Goal: Information Seeking & Learning: Check status

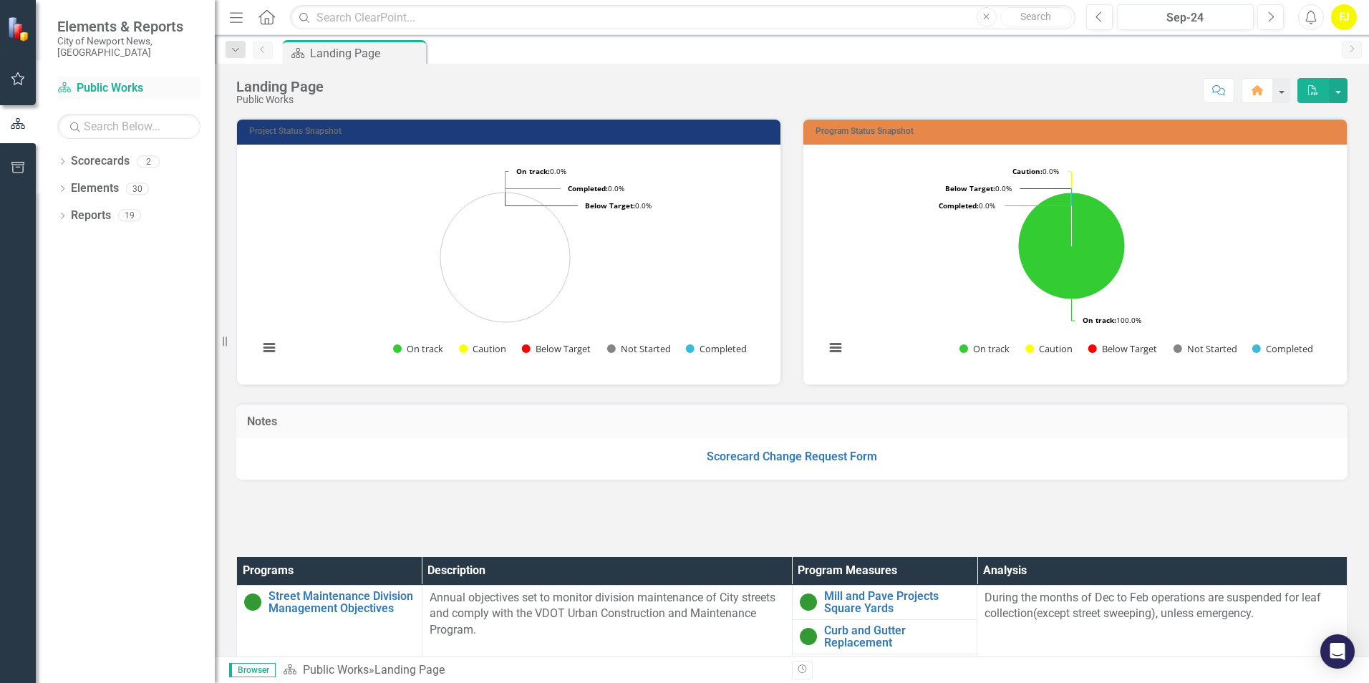
click at [112, 80] on link "Scorecard Public Works" at bounding box center [128, 88] width 143 height 16
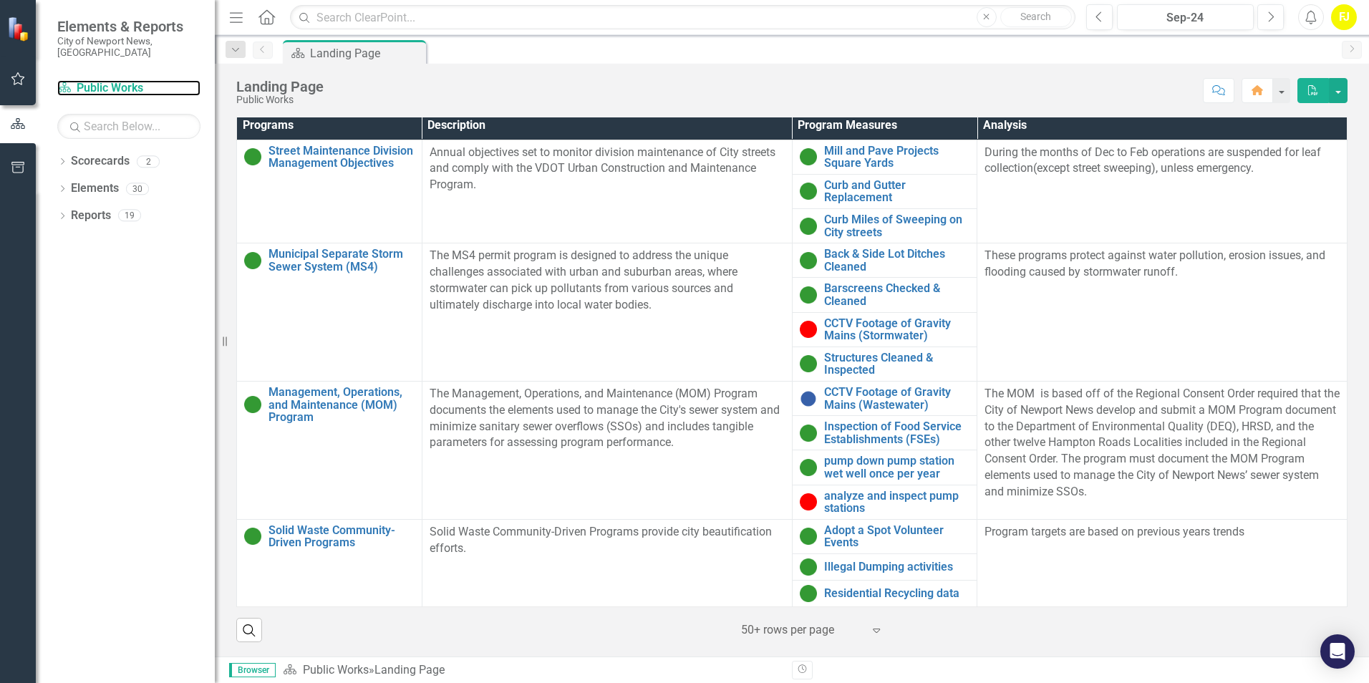
scroll to position [447, 0]
click at [871, 330] on link "CCTV Footage of Gravity Mains (Stormwater)" at bounding box center [897, 329] width 146 height 25
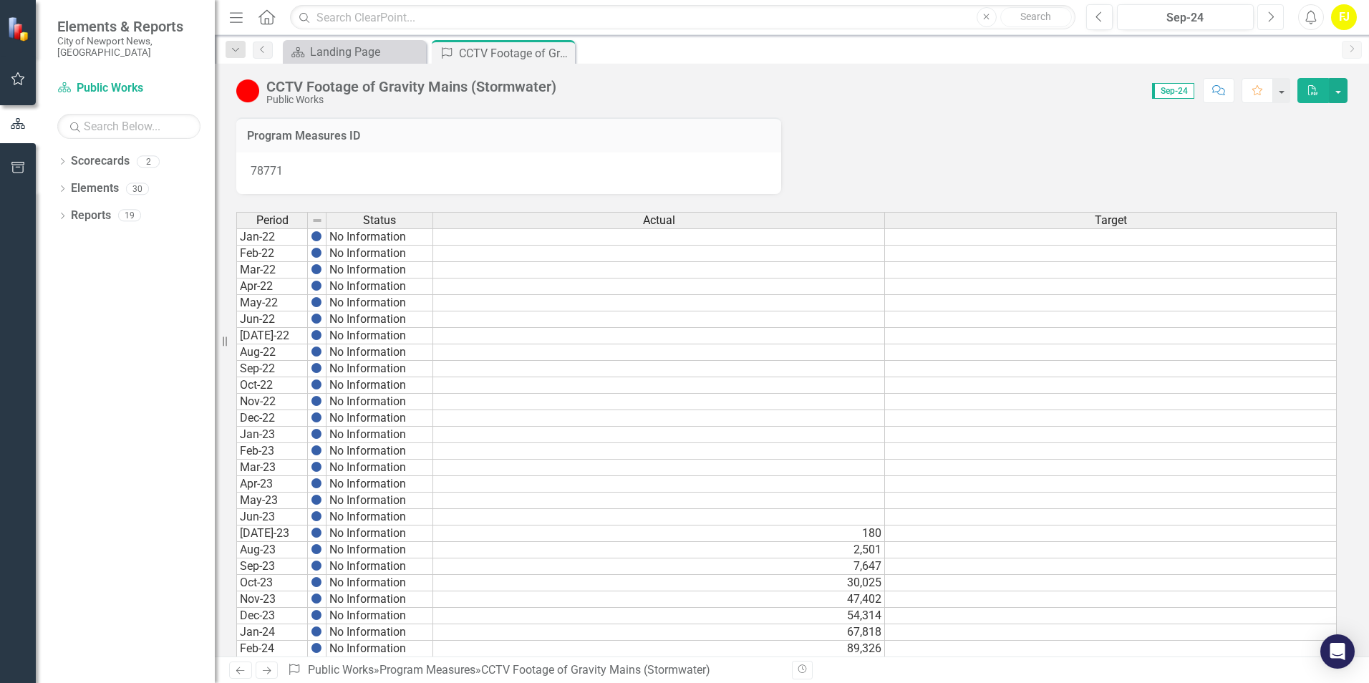
click at [1272, 15] on icon "button" at bounding box center [1271, 16] width 6 height 10
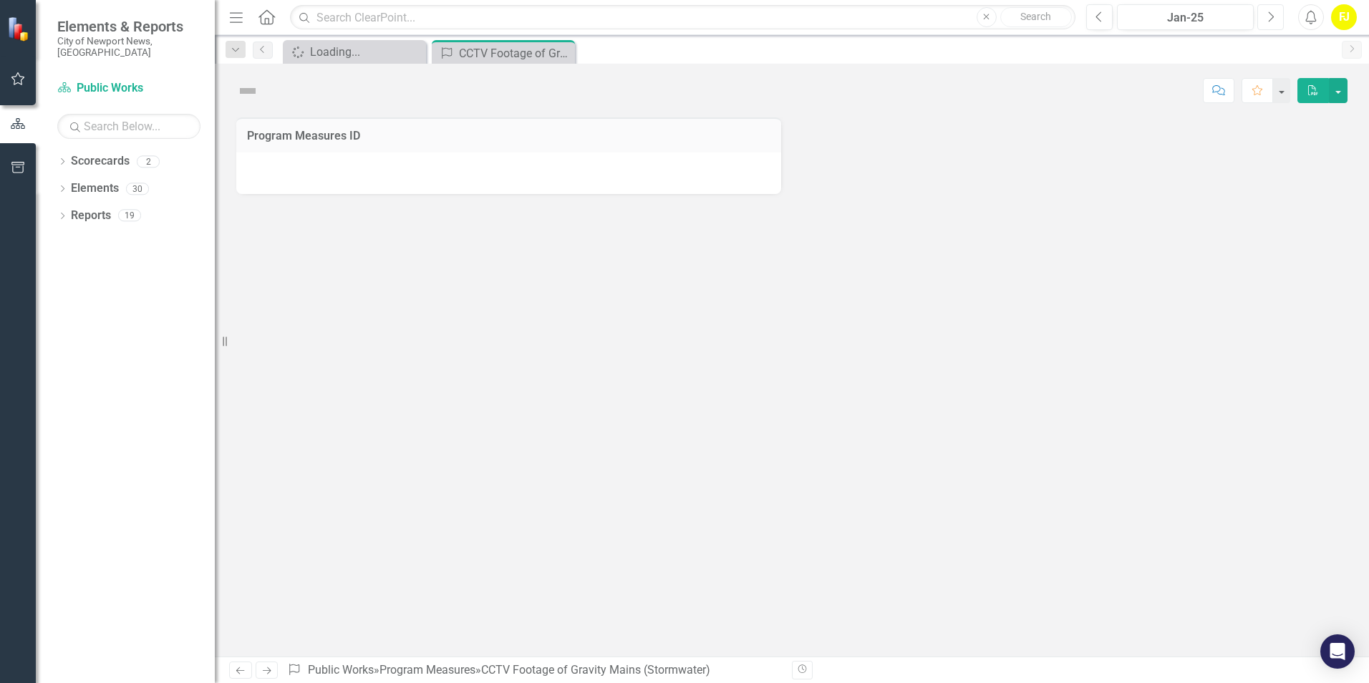
click at [1272, 15] on icon "button" at bounding box center [1271, 16] width 6 height 10
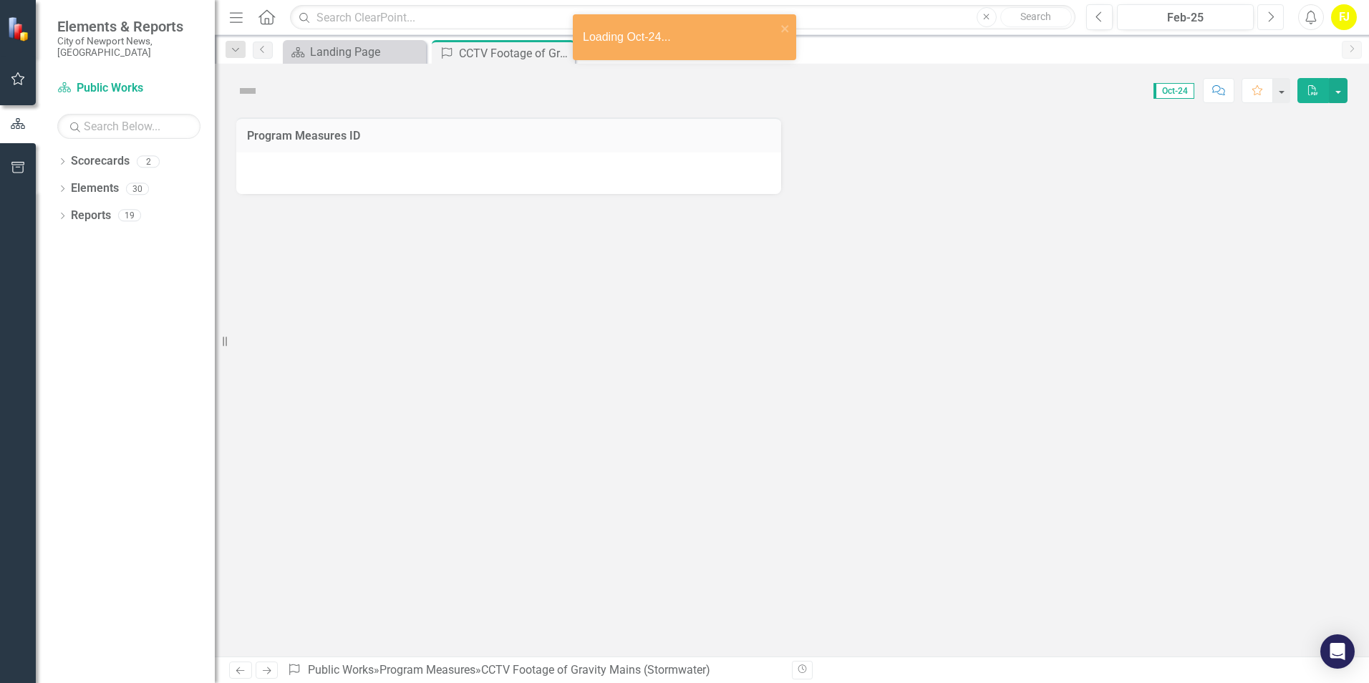
click at [1272, 15] on icon "button" at bounding box center [1271, 16] width 6 height 10
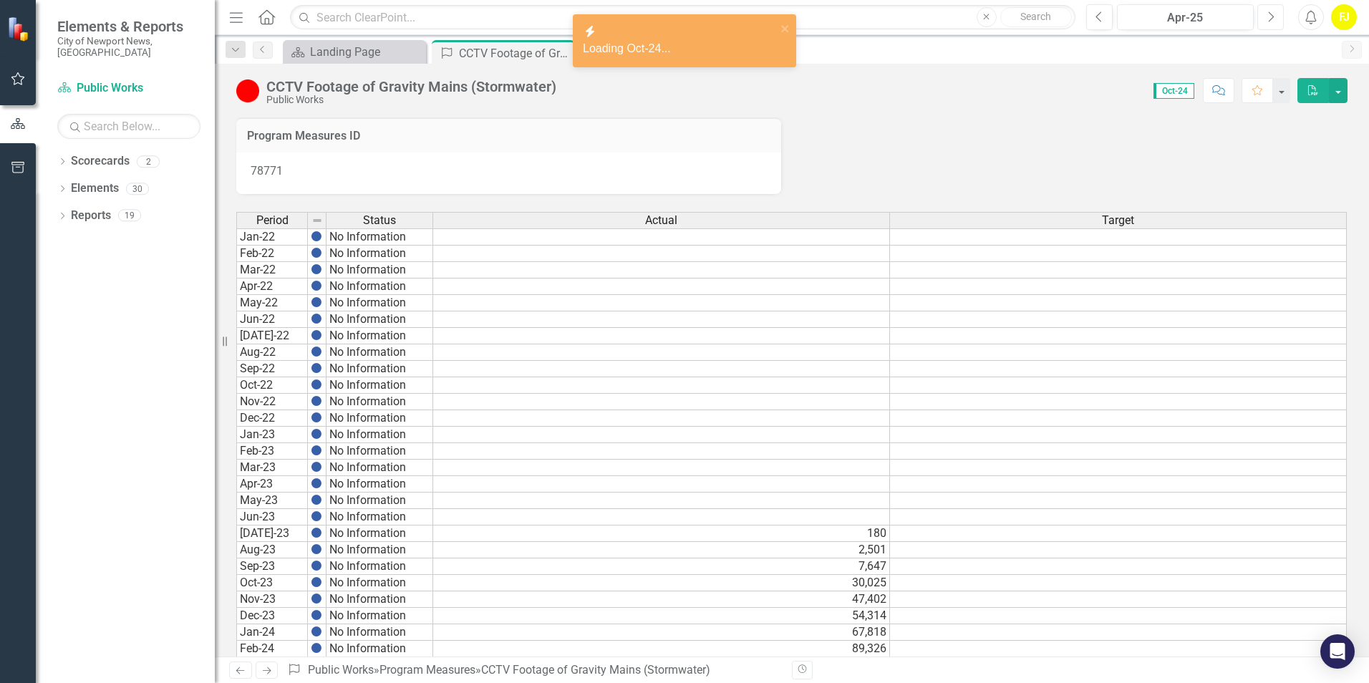
click at [1272, 15] on icon "button" at bounding box center [1271, 16] width 6 height 10
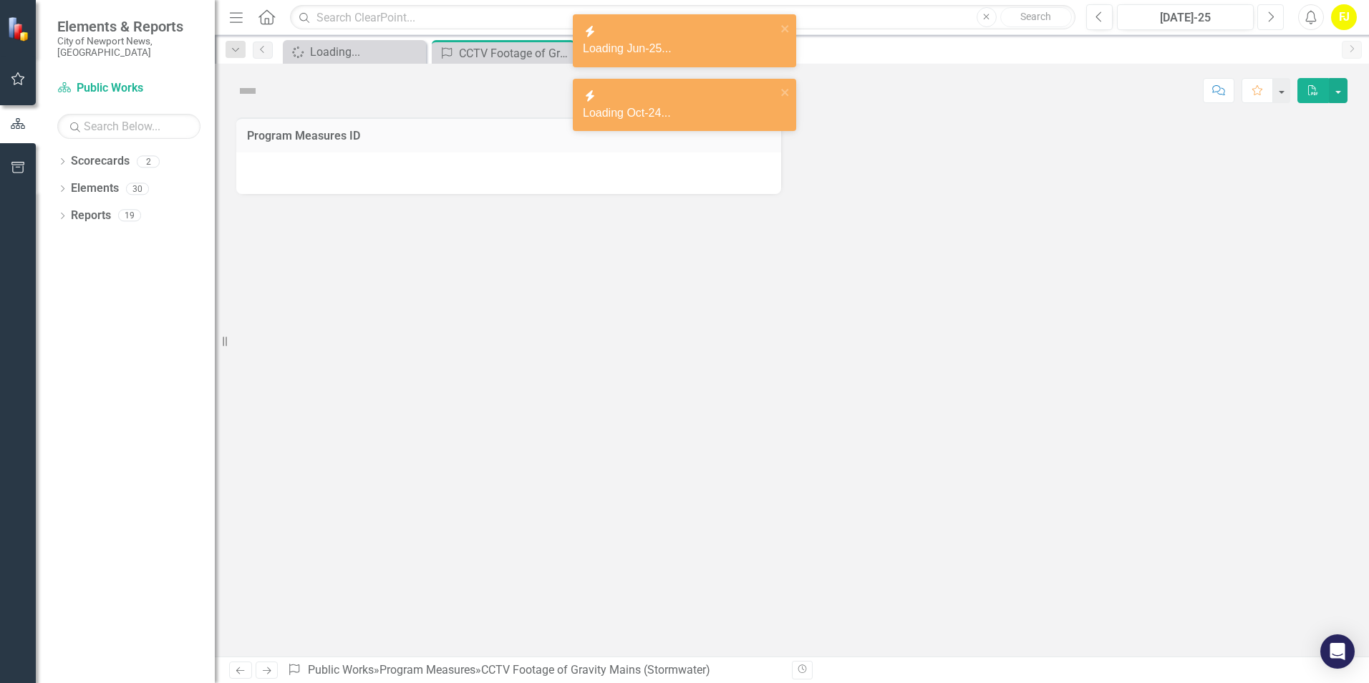
click at [1272, 15] on icon "button" at bounding box center [1271, 16] width 6 height 10
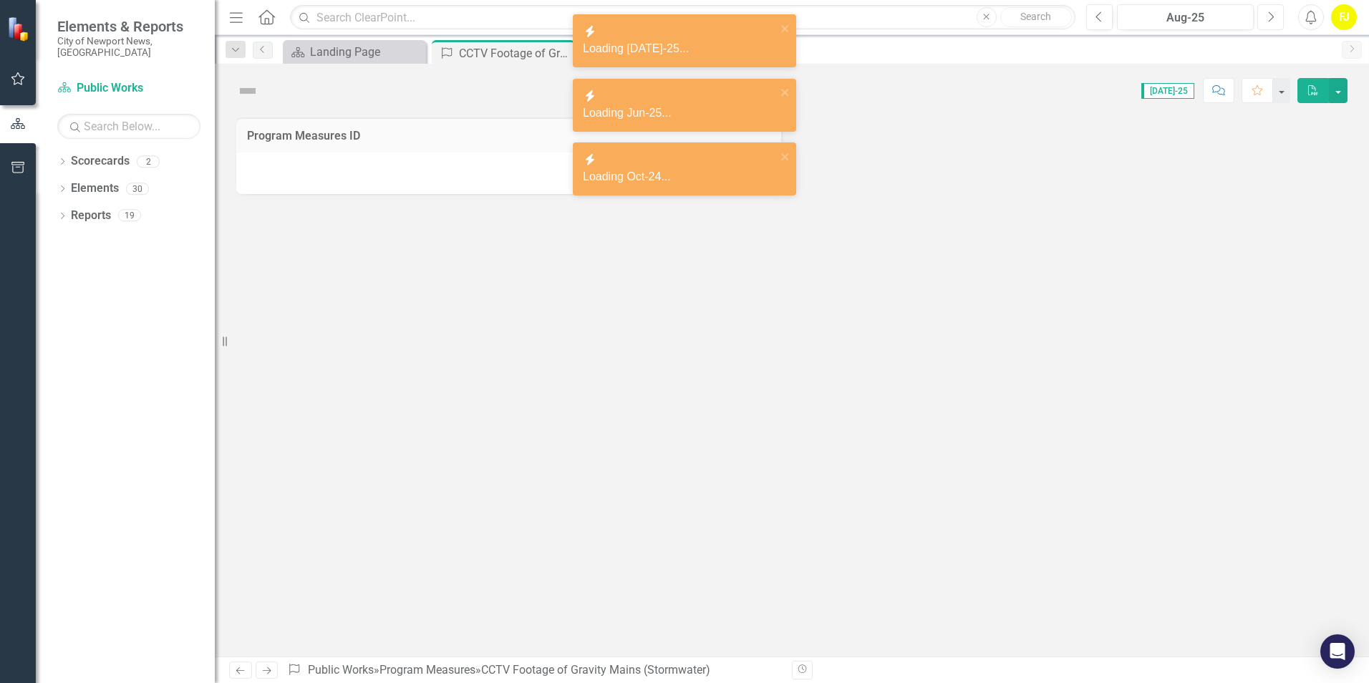
click at [1272, 15] on icon "button" at bounding box center [1271, 16] width 6 height 10
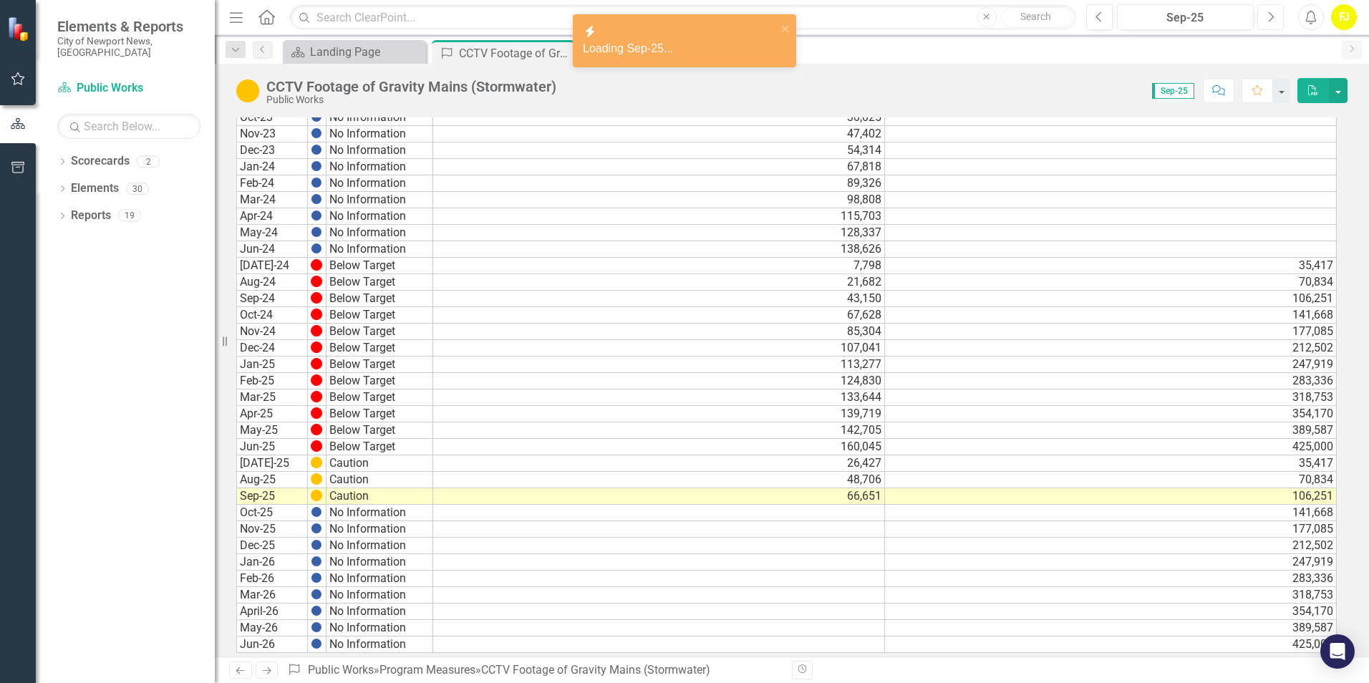
scroll to position [483, 0]
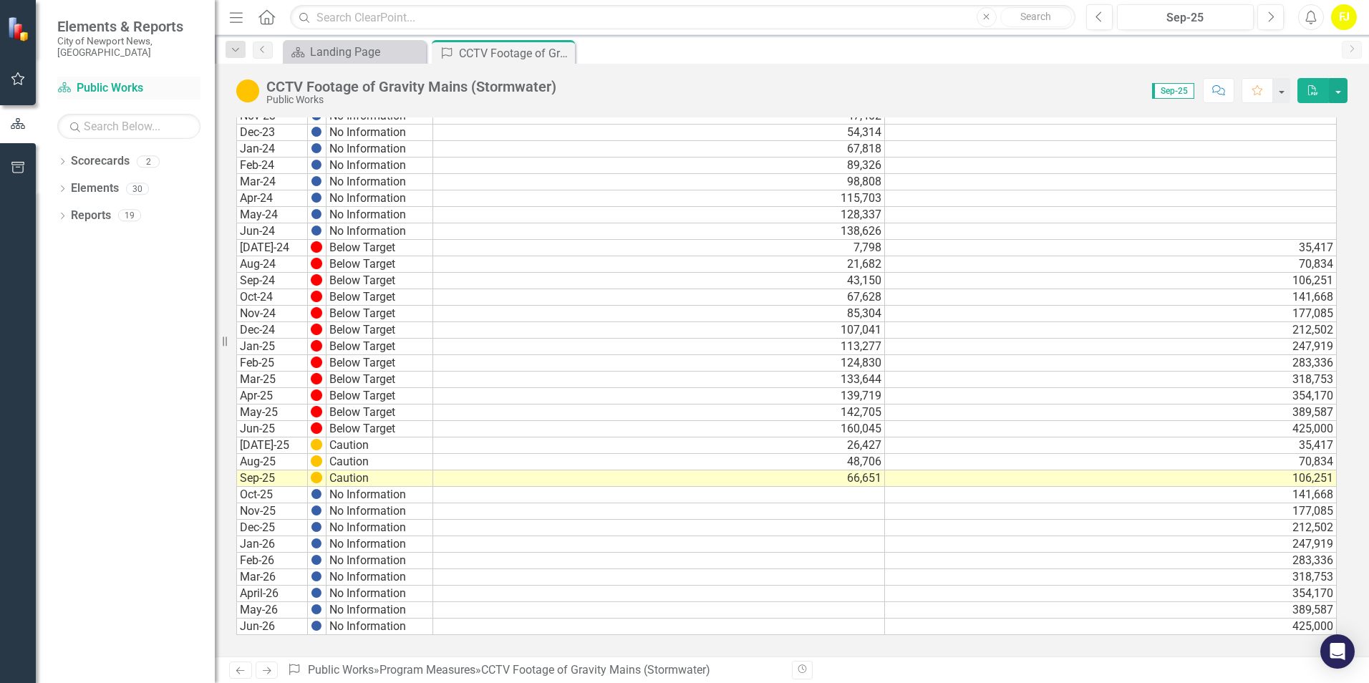
click at [105, 77] on div "Scorecard Public Works" at bounding box center [128, 89] width 143 height 24
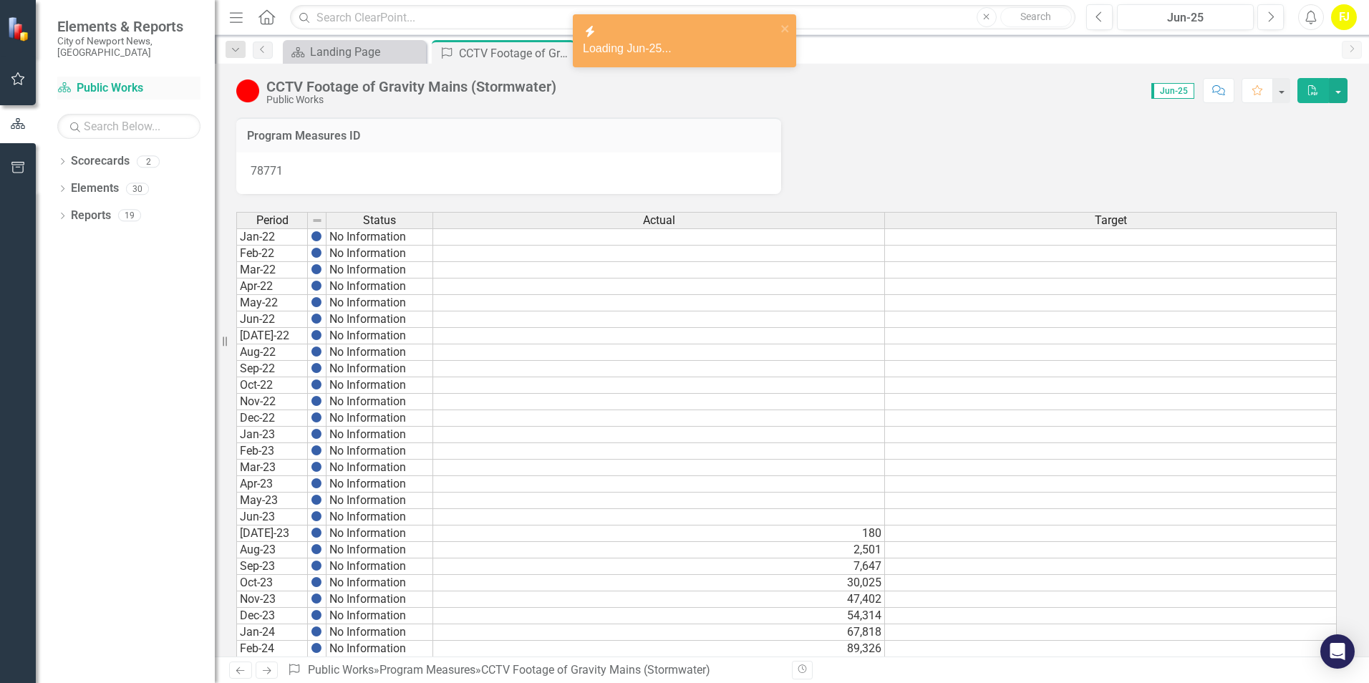
click at [100, 80] on link "Scorecard Public Works" at bounding box center [128, 88] width 143 height 16
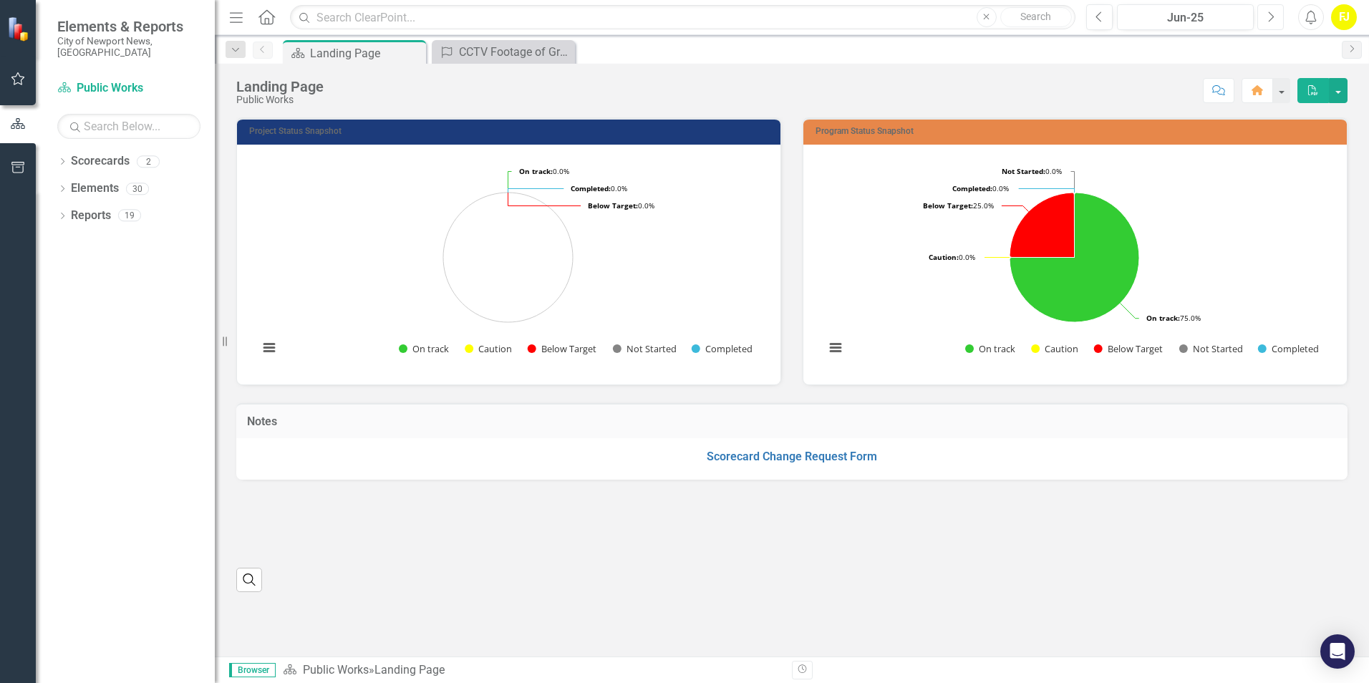
click at [1269, 15] on icon "Next" at bounding box center [1270, 17] width 8 height 13
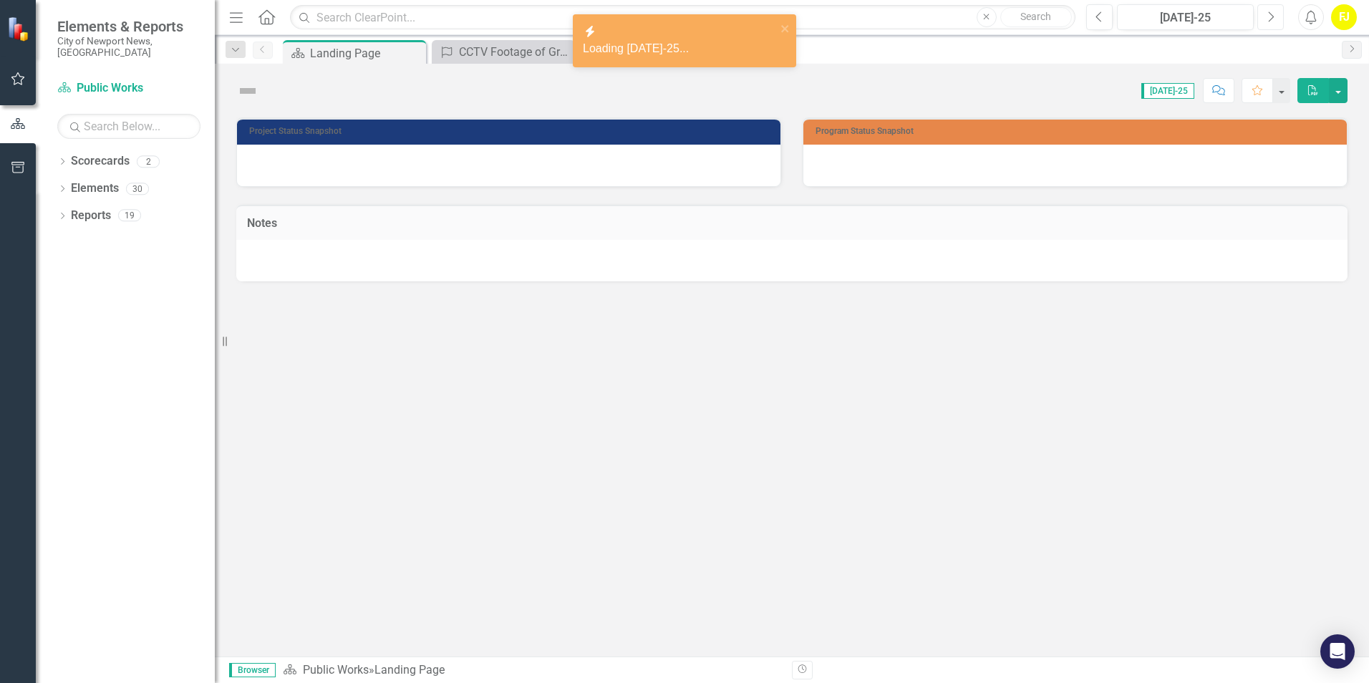
click at [1269, 15] on icon "Next" at bounding box center [1270, 17] width 8 height 13
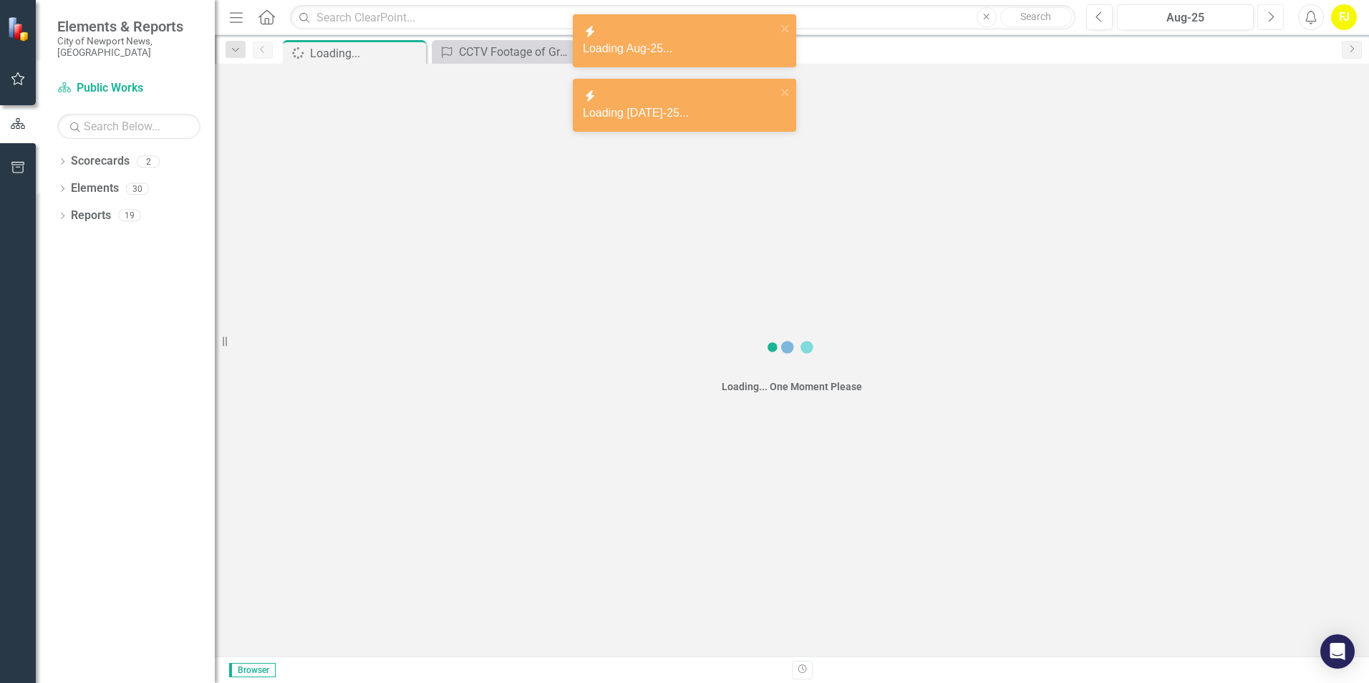
click at [1269, 15] on icon "Next" at bounding box center [1270, 17] width 8 height 13
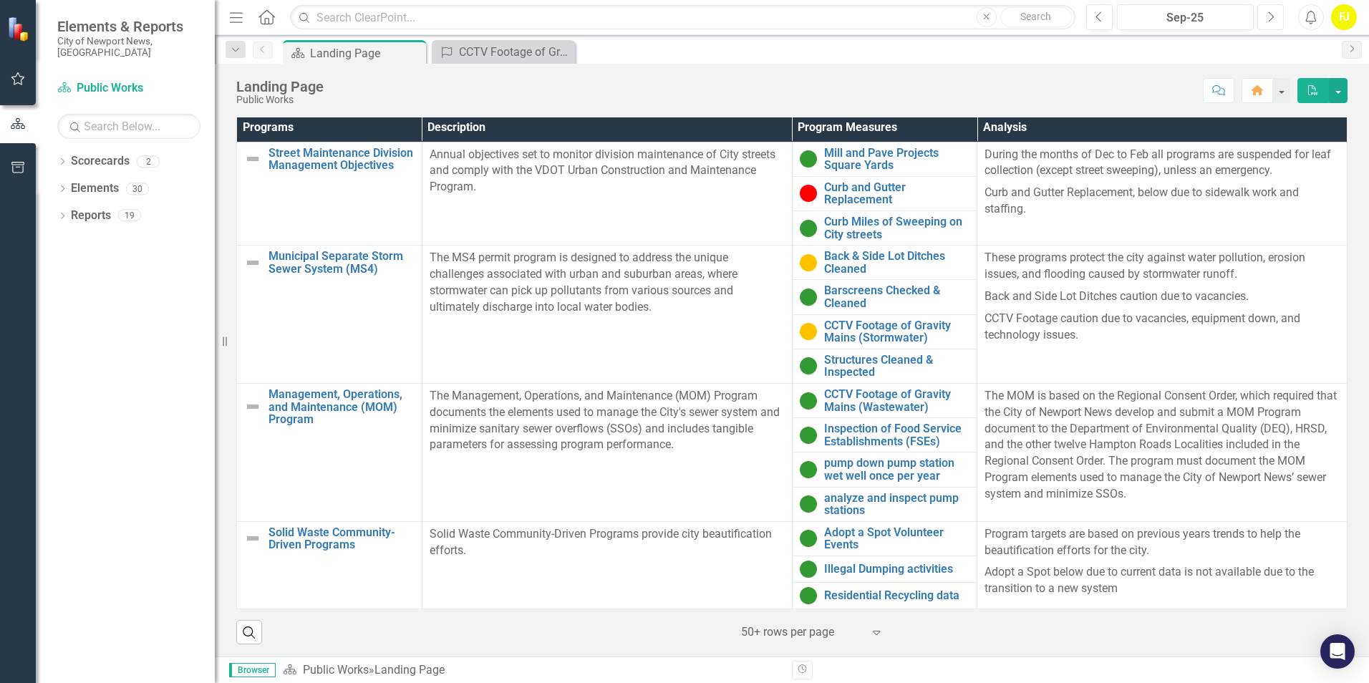
scroll to position [447, 0]
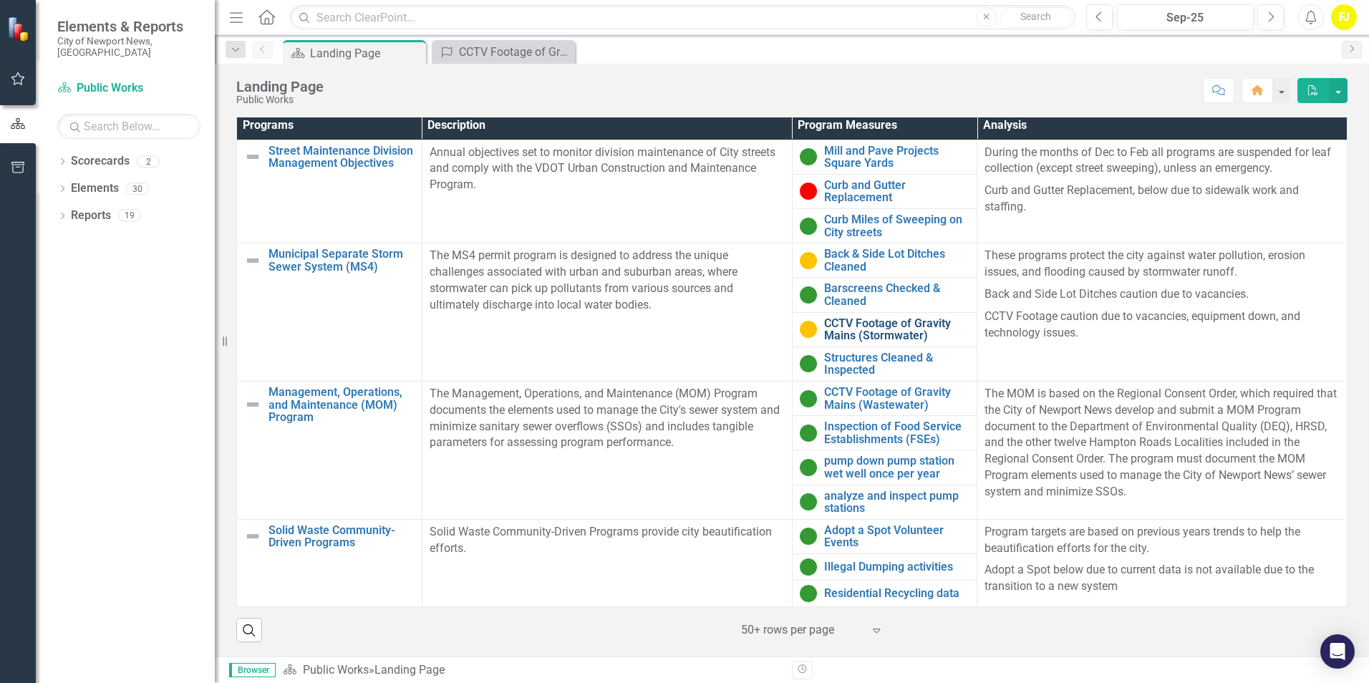
click at [860, 329] on link "CCTV Footage of Gravity Mains (Stormwater)" at bounding box center [897, 329] width 146 height 25
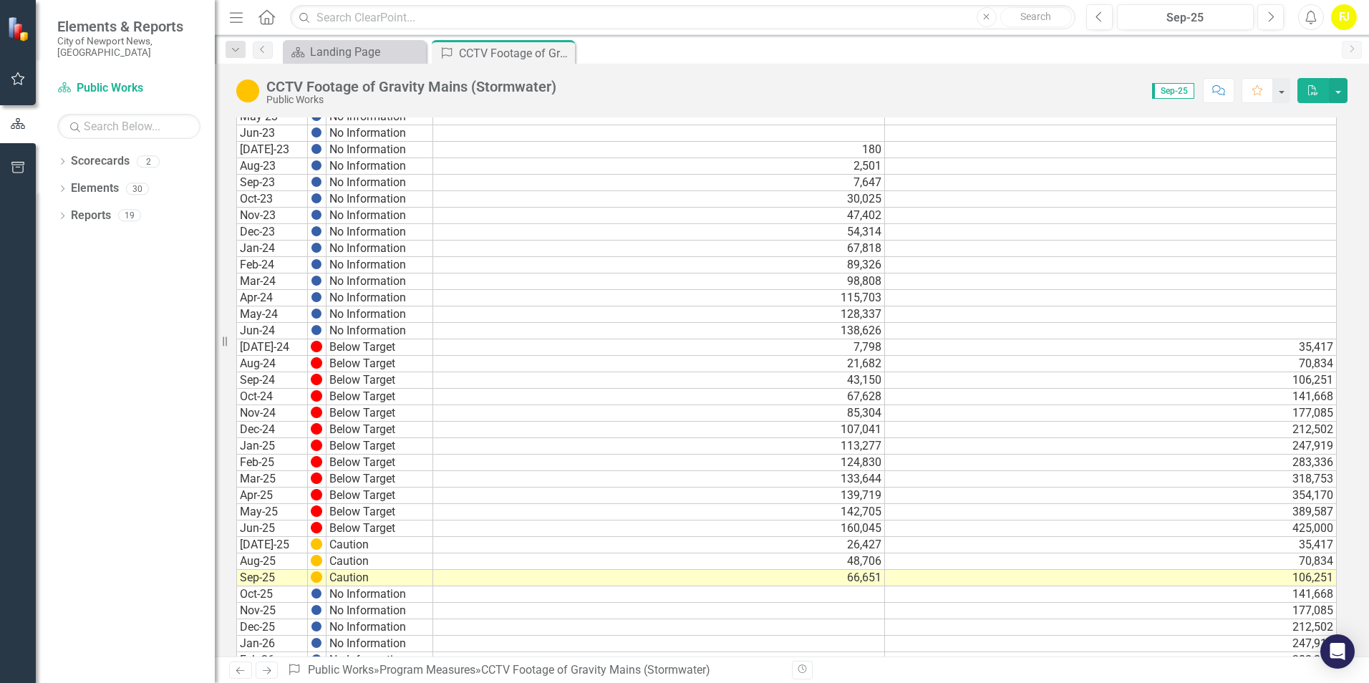
scroll to position [483, 0]
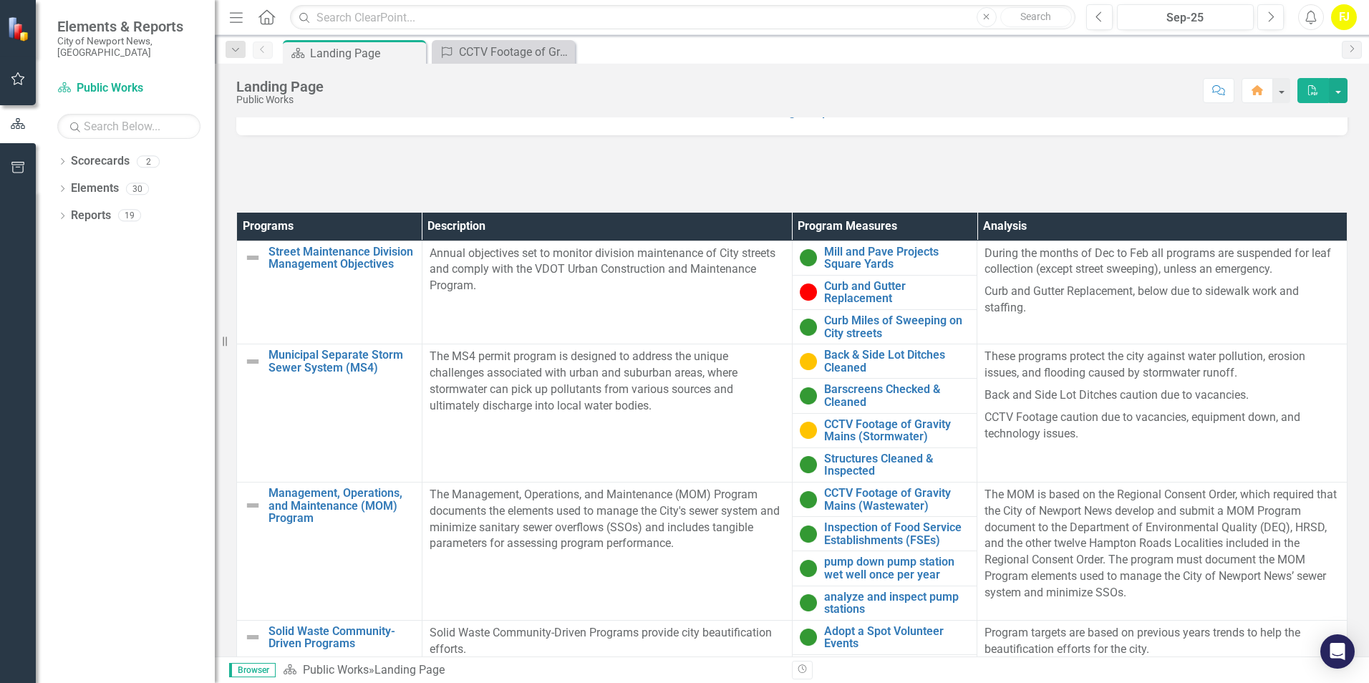
scroll to position [358, 0]
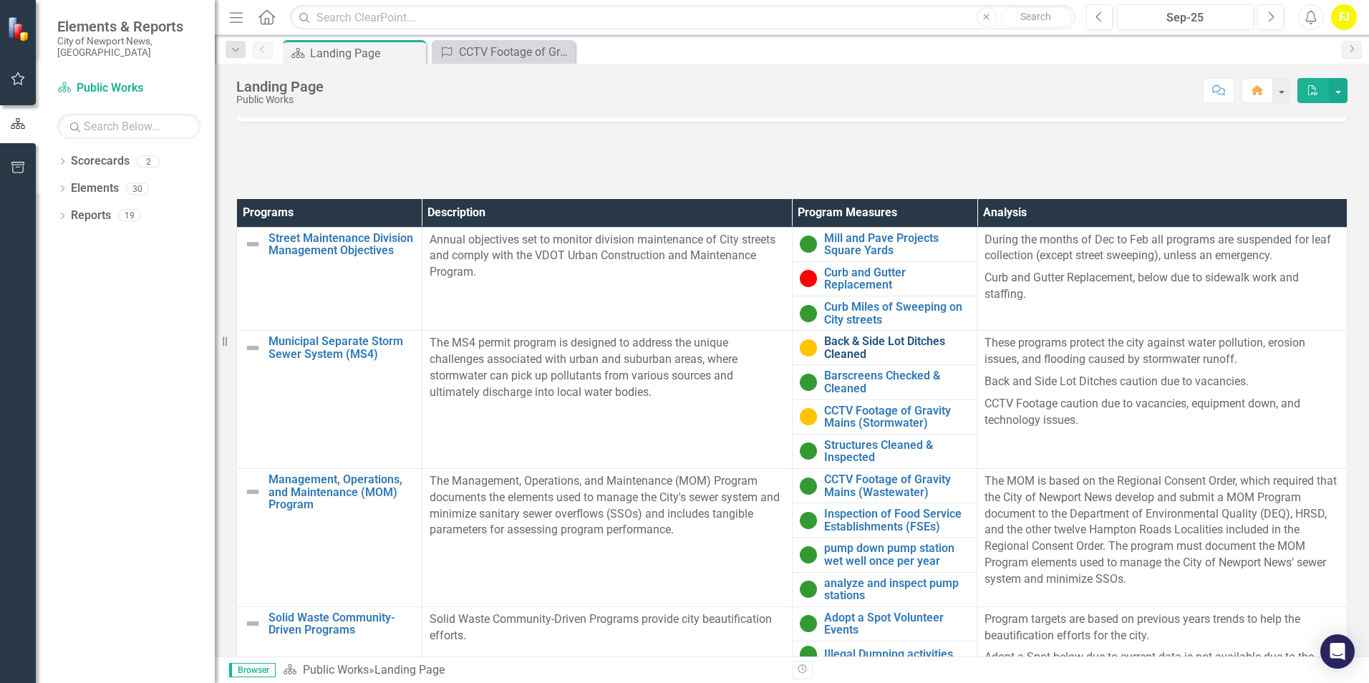
click at [840, 343] on link "Back & Side Lot Ditches Cleaned" at bounding box center [897, 347] width 146 height 25
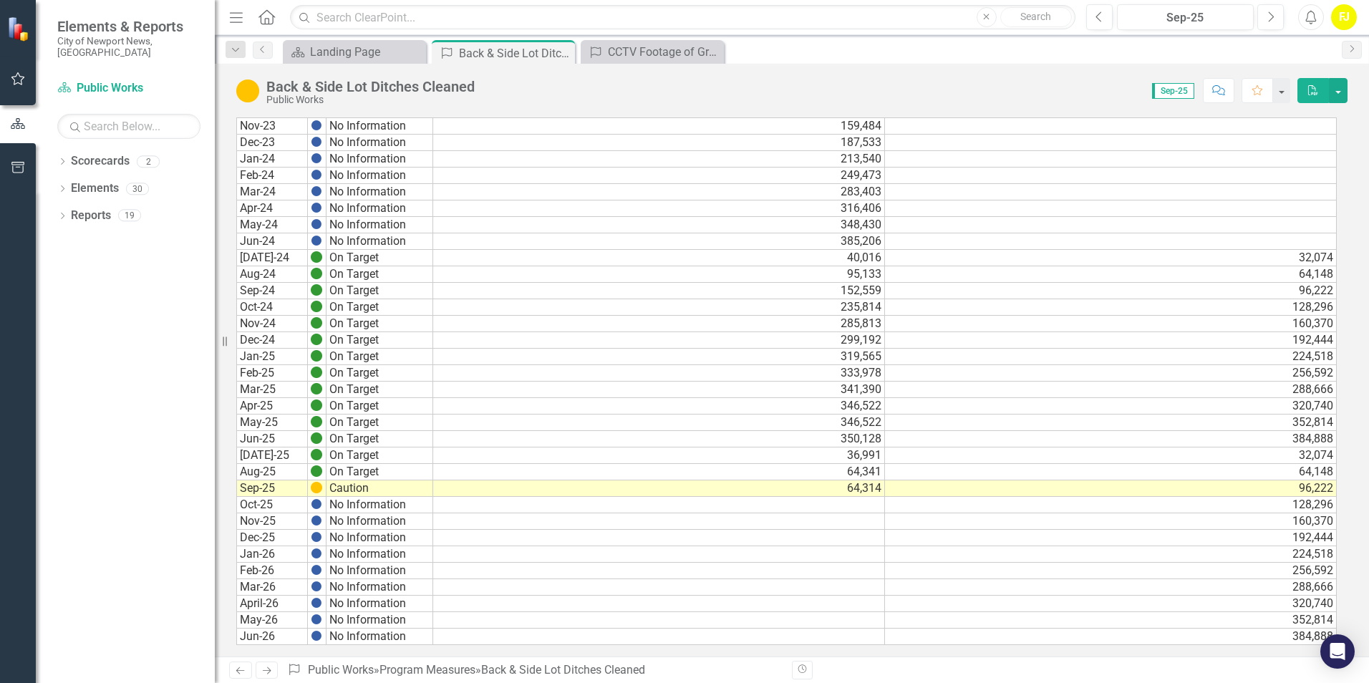
scroll to position [697, 0]
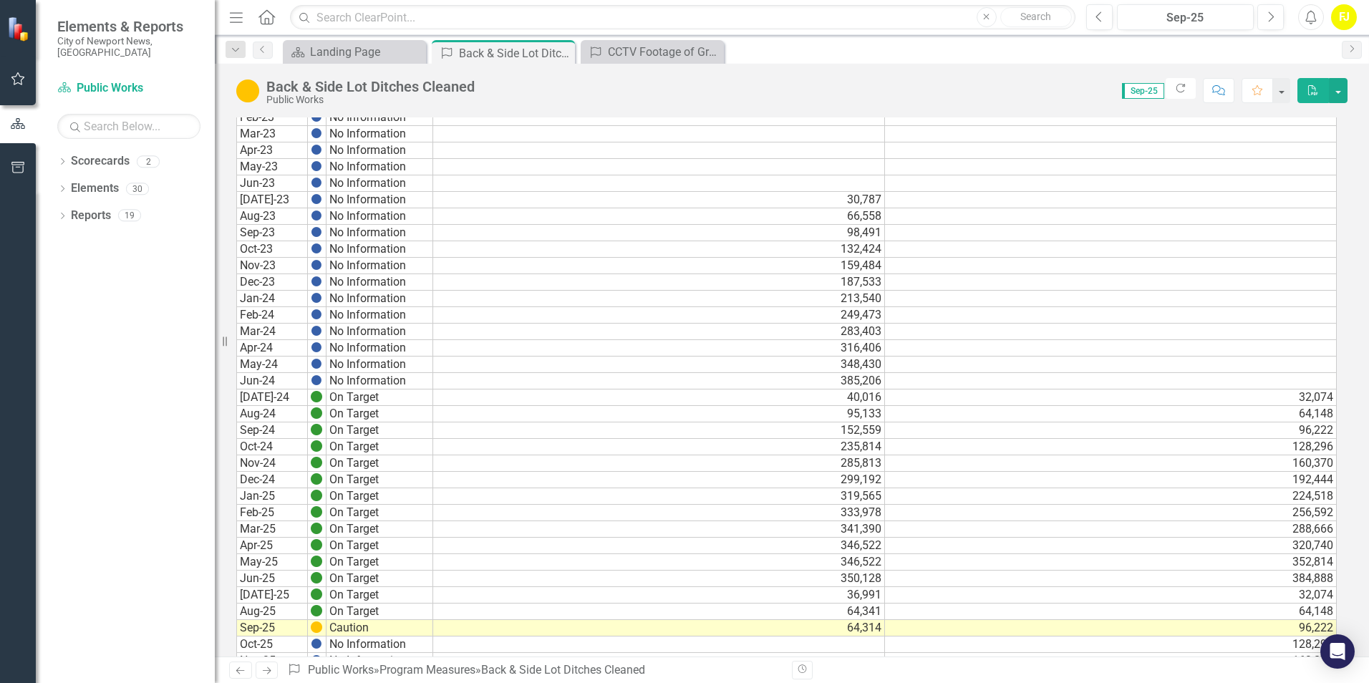
scroll to position [697, 0]
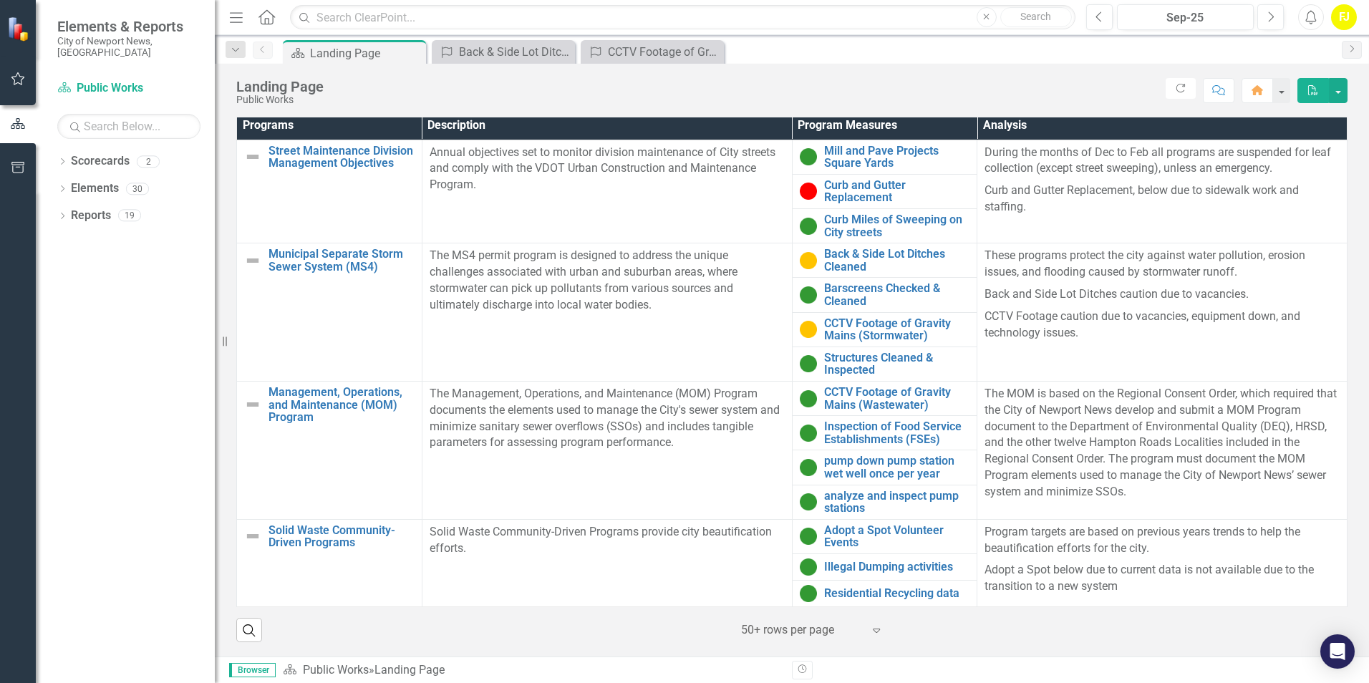
scroll to position [375, 0]
